Goal: Task Accomplishment & Management: Manage account settings

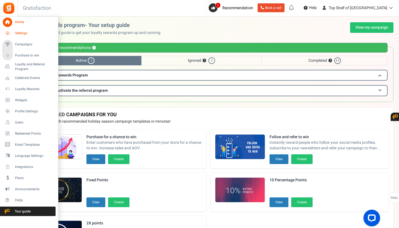
click at [11, 33] on icon at bounding box center [7, 33] width 9 height 9
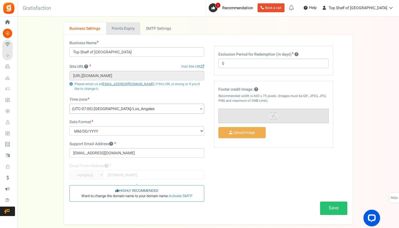
click at [125, 32] on link "Points Expiry" at bounding box center [123, 28] width 34 height 13
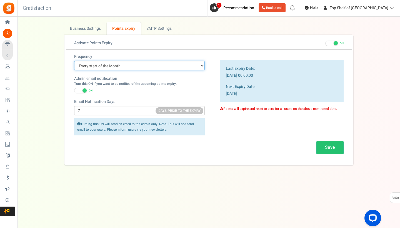
select select "1"
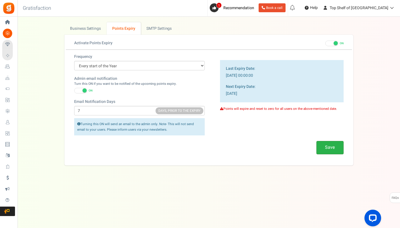
click at [329, 147] on button "Save" at bounding box center [330, 147] width 27 height 13
click at [91, 29] on link "Business Settings" at bounding box center [85, 28] width 42 height 13
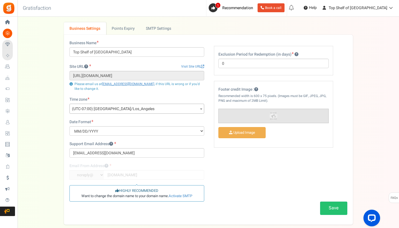
click at [8, 21] on icon at bounding box center [7, 22] width 9 height 9
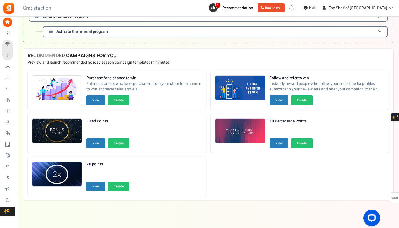
scroll to position [59, 0]
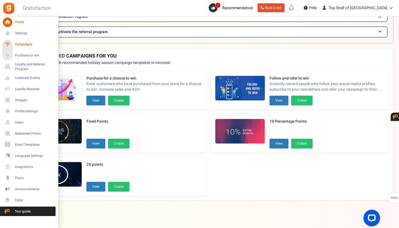
click at [23, 44] on span "Campaigns" at bounding box center [34, 44] width 39 height 5
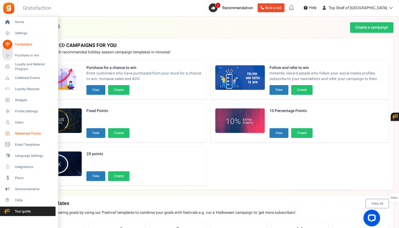
click at [31, 136] on link "Redeemed Points" at bounding box center [28, 133] width 53 height 9
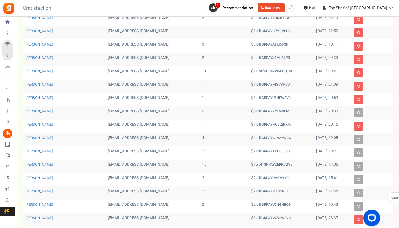
scroll to position [59, 0]
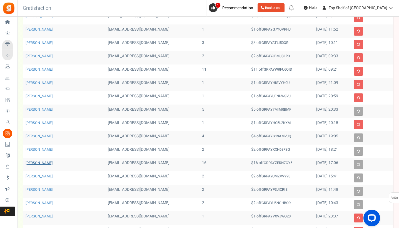
click at [33, 164] on link "[PERSON_NAME]" at bounding box center [39, 162] width 27 height 5
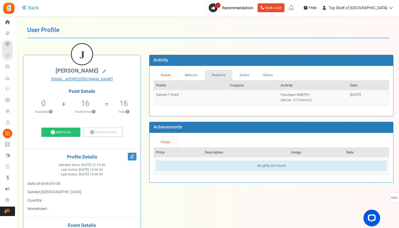
click at [218, 74] on link "Redeems" at bounding box center [219, 75] width 28 height 10
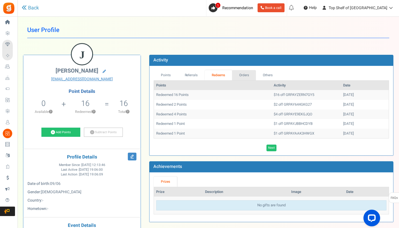
click at [242, 74] on link "Orders" at bounding box center [244, 75] width 24 height 10
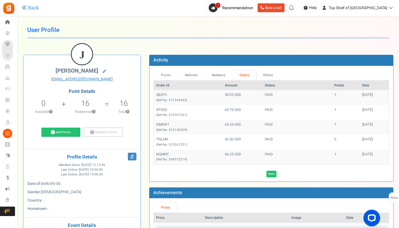
click at [223, 73] on link "Redeems" at bounding box center [219, 75] width 28 height 10
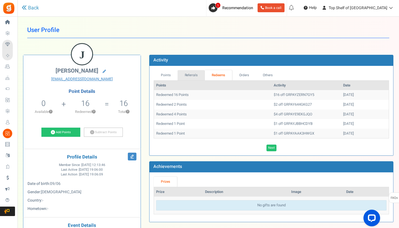
click at [192, 74] on link "Referrals" at bounding box center [191, 75] width 27 height 10
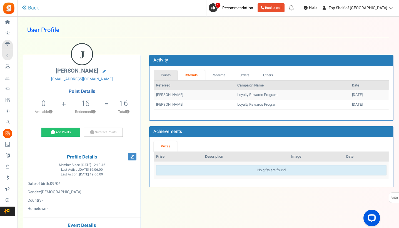
click at [167, 72] on link "Points" at bounding box center [166, 75] width 24 height 10
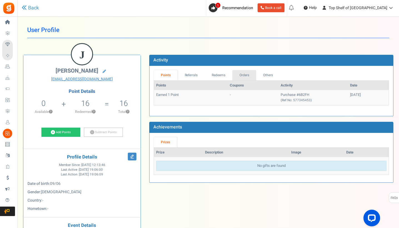
click at [246, 75] on link "Orders" at bounding box center [244, 75] width 24 height 10
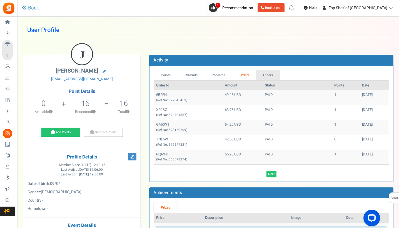
click at [269, 77] on link "Others" at bounding box center [268, 75] width 24 height 10
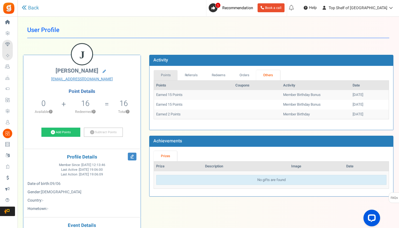
click at [167, 75] on link "Points" at bounding box center [166, 75] width 24 height 10
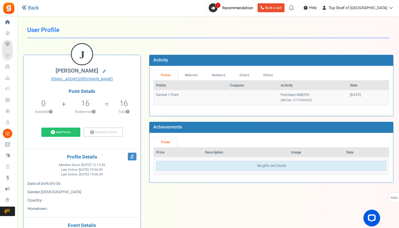
click at [35, 8] on link "Back" at bounding box center [30, 7] width 17 height 7
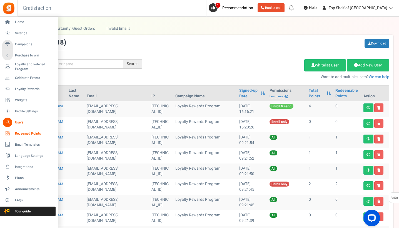
click at [26, 136] on span "Redeemed Points" at bounding box center [34, 133] width 39 height 5
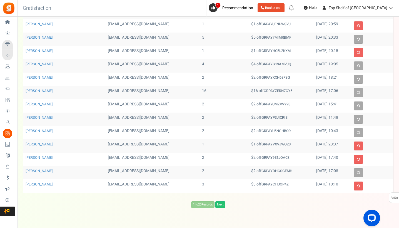
scroll to position [136, 0]
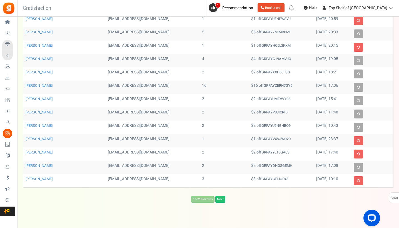
click at [221, 198] on link "Next" at bounding box center [220, 199] width 10 height 7
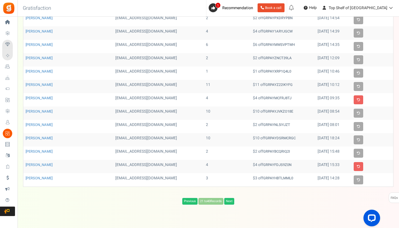
scroll to position [139, 0]
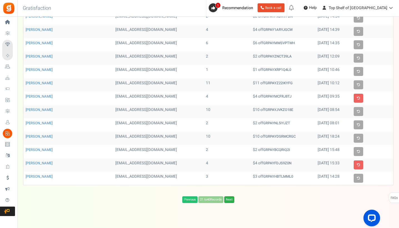
click at [229, 199] on link "Next" at bounding box center [229, 199] width 10 height 7
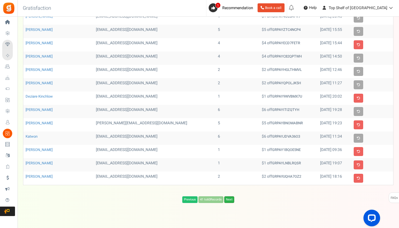
click at [229, 199] on link "Next" at bounding box center [229, 199] width 10 height 7
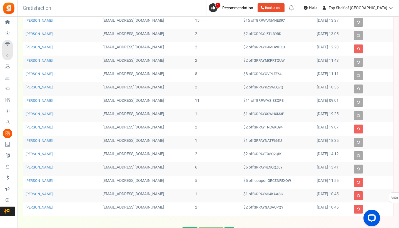
scroll to position [140, 0]
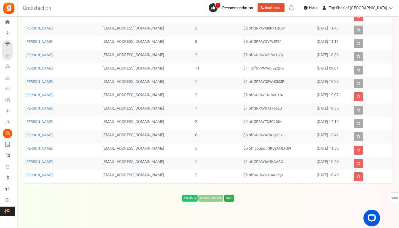
click at [229, 199] on link "Next" at bounding box center [229, 198] width 10 height 7
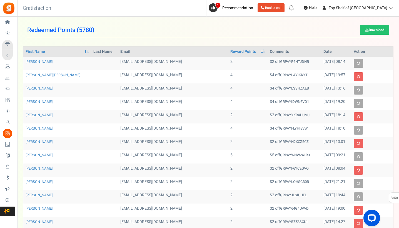
scroll to position [0, 0]
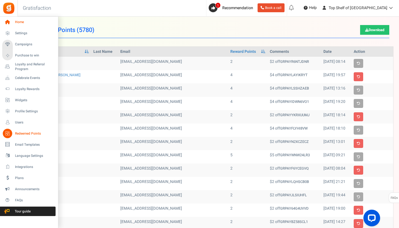
click at [18, 23] on span "Home" at bounding box center [34, 22] width 39 height 5
